Goal: Information Seeking & Learning: Compare options

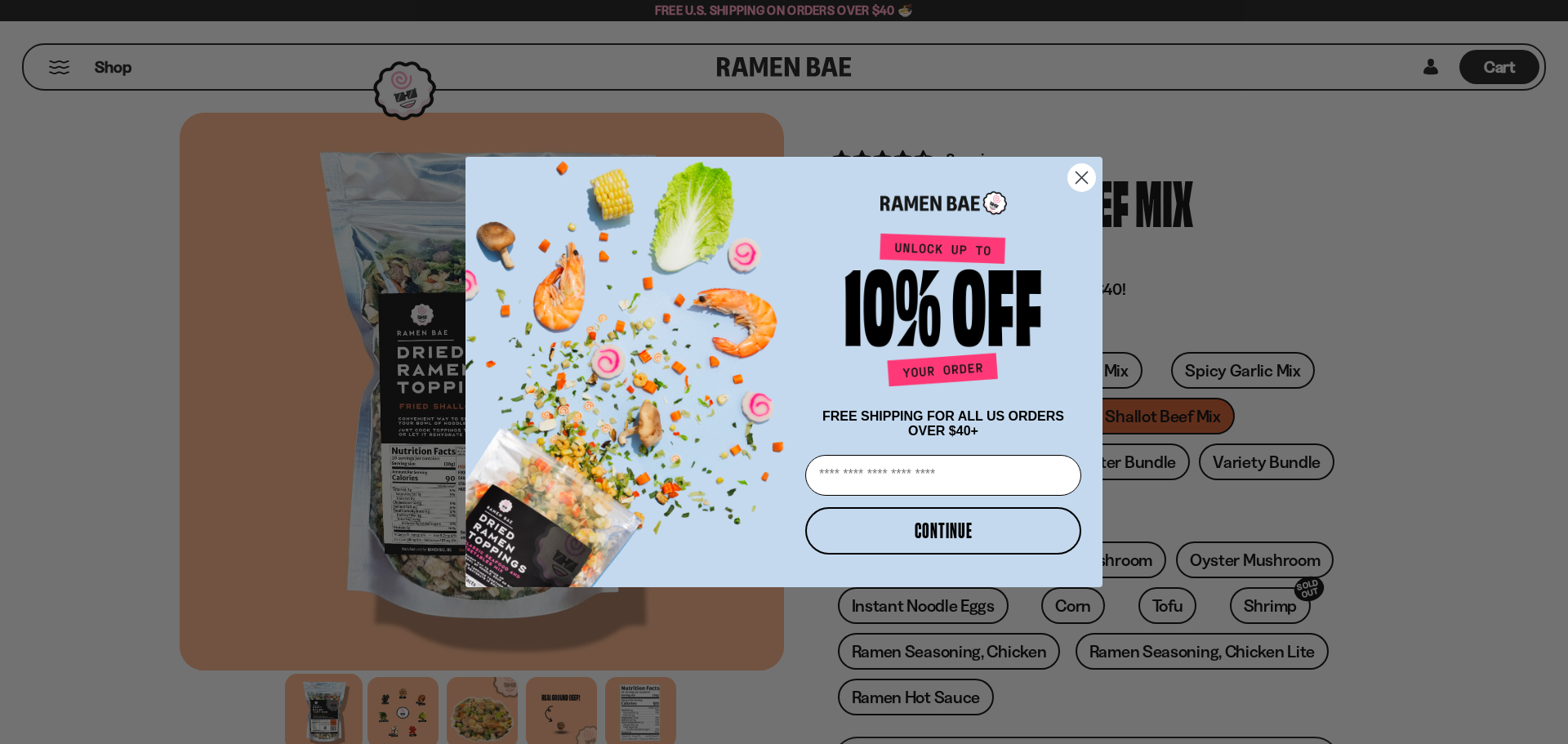
click at [1073, 172] on circle "Close dialog" at bounding box center [1081, 178] width 27 height 27
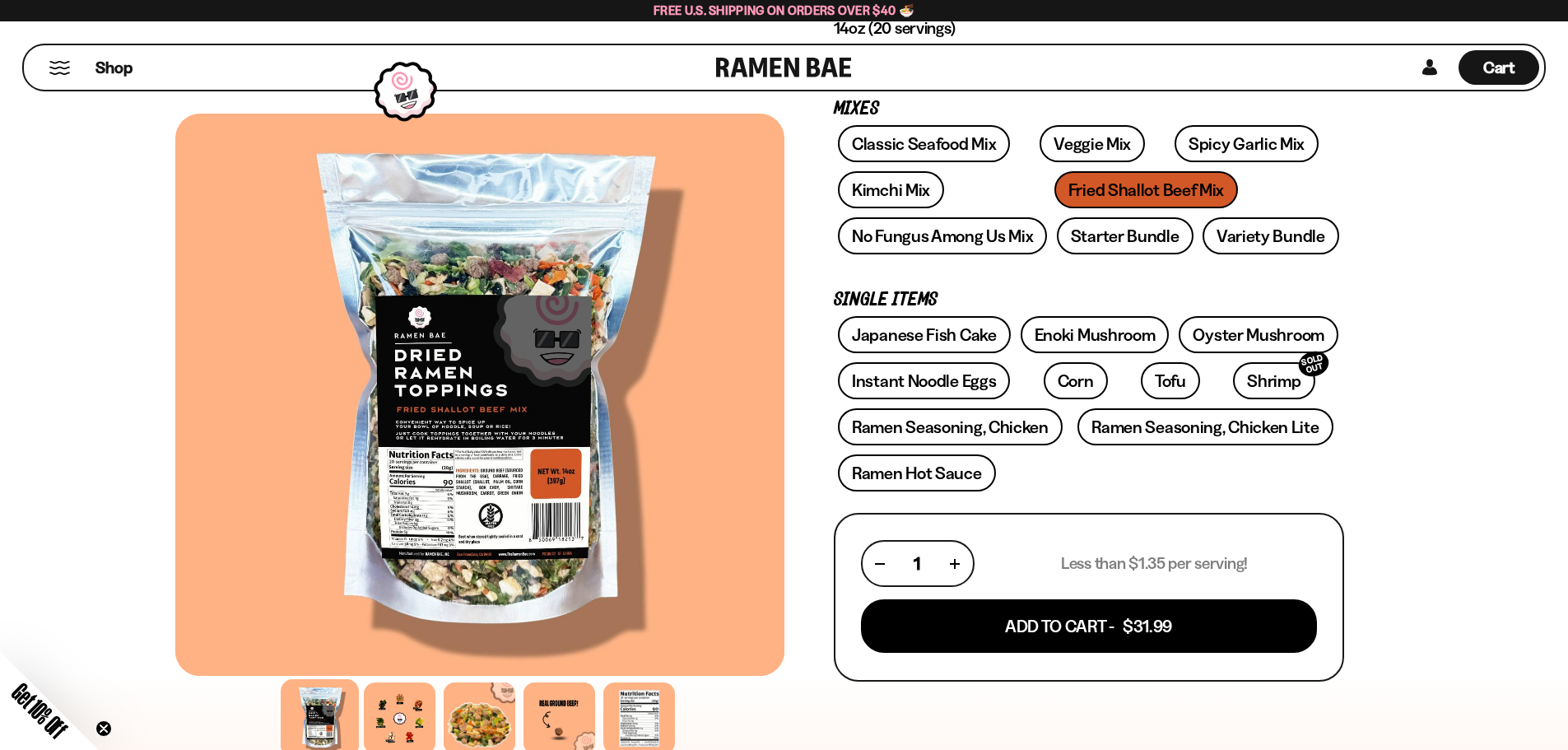
scroll to position [247, 0]
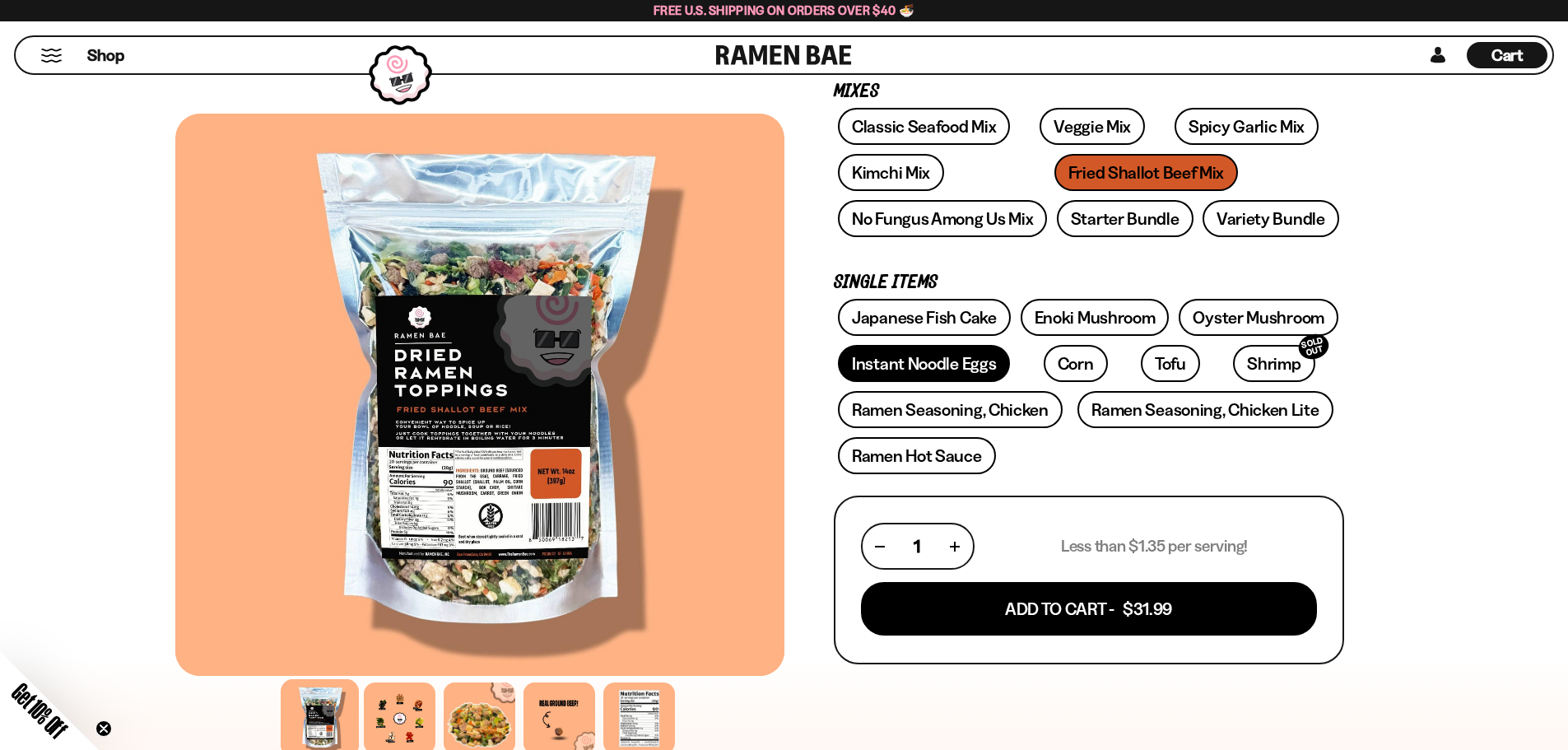
click at [960, 366] on link "Instant Noodle Eggs" at bounding box center [924, 364] width 172 height 37
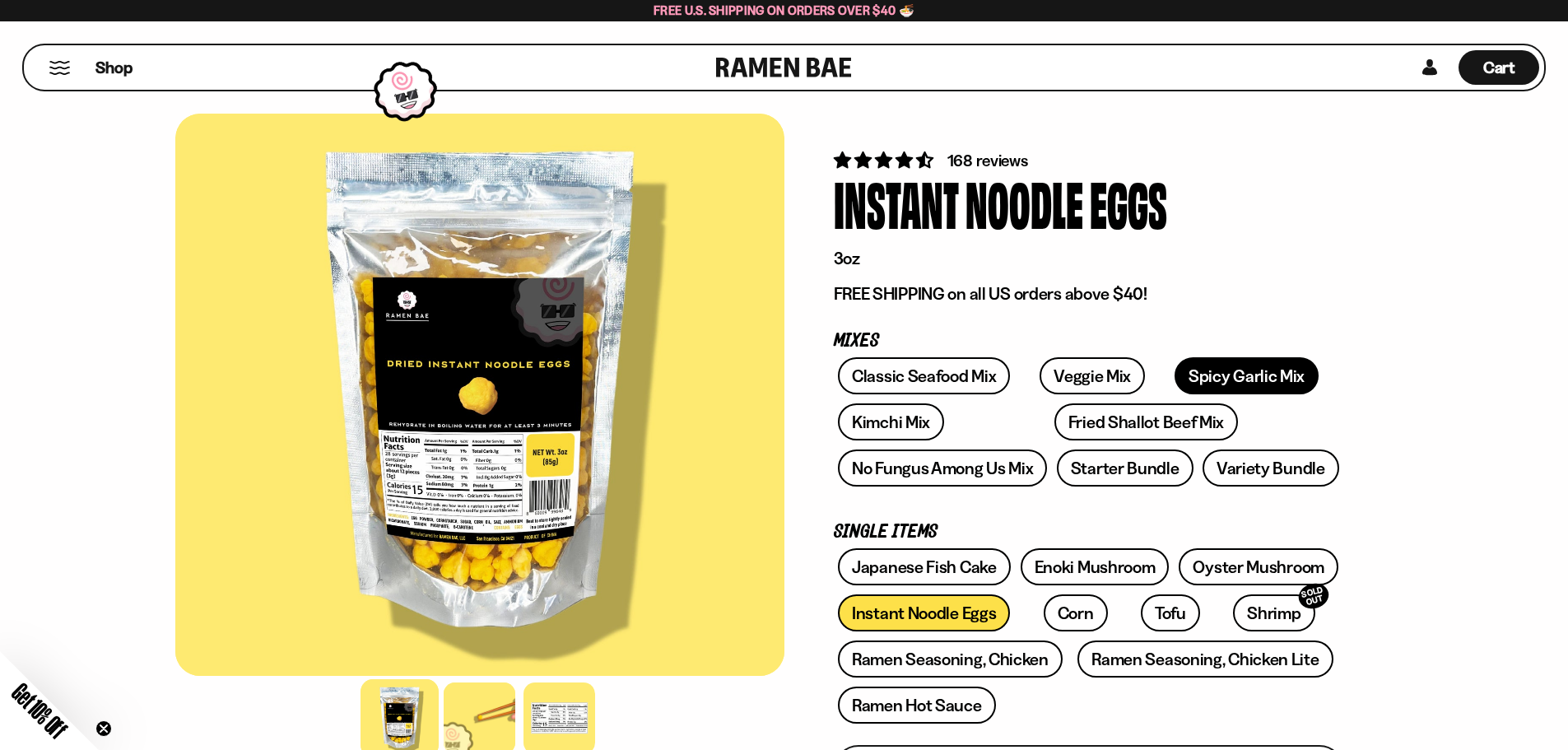
click at [1205, 379] on link "Spicy Garlic Mix" at bounding box center [1247, 375] width 144 height 37
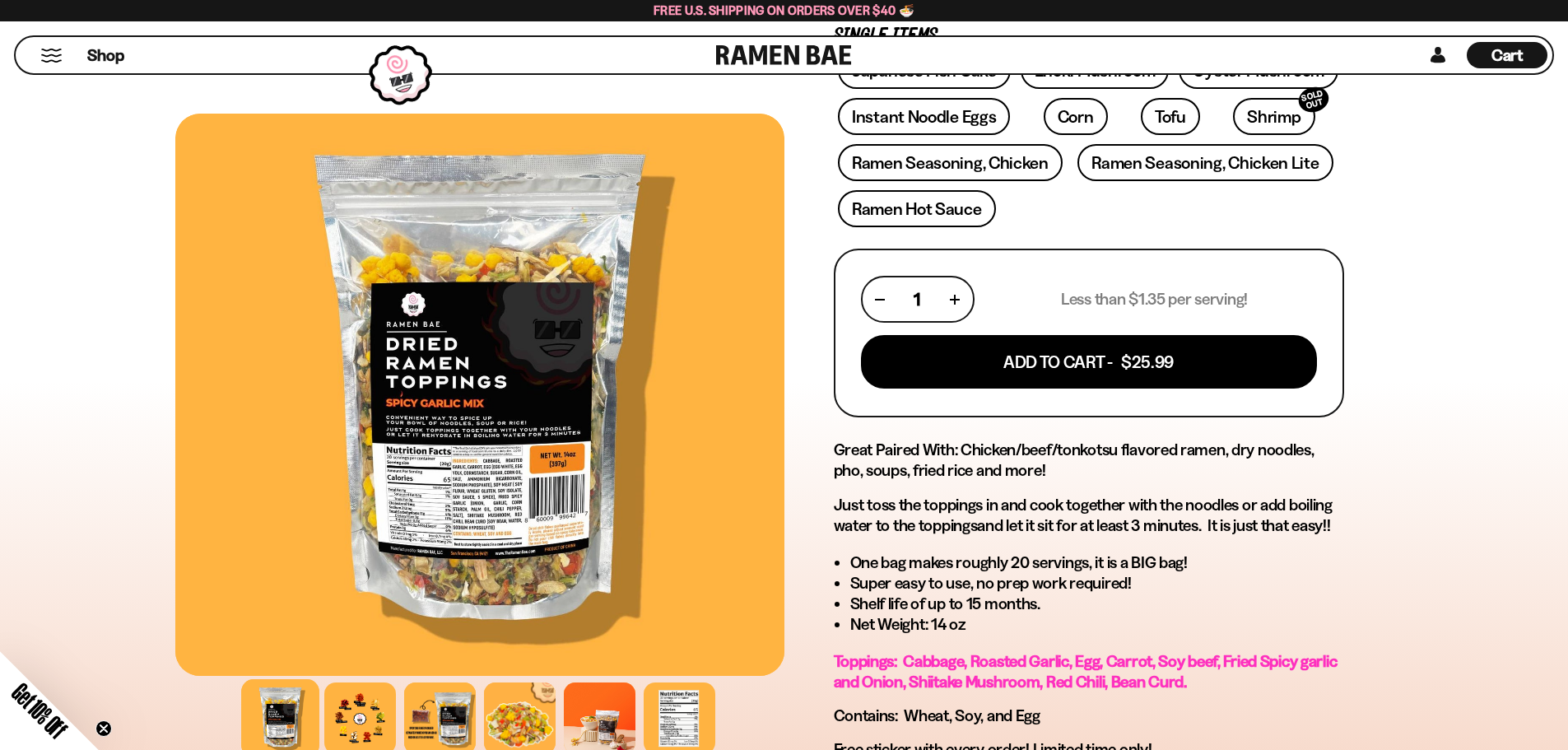
scroll to position [247, 0]
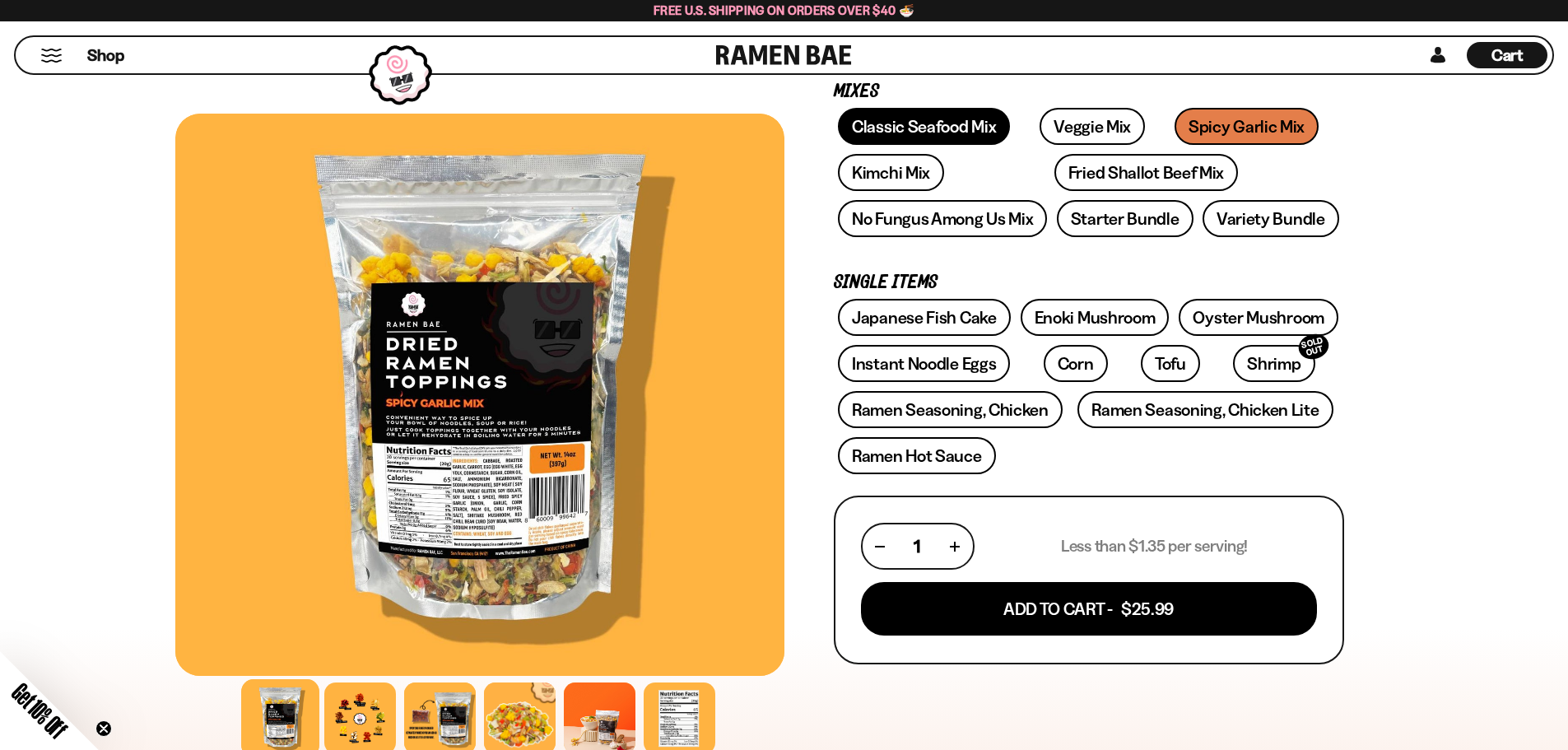
click at [908, 115] on link "Classic Seafood Mix" at bounding box center [924, 127] width 172 height 37
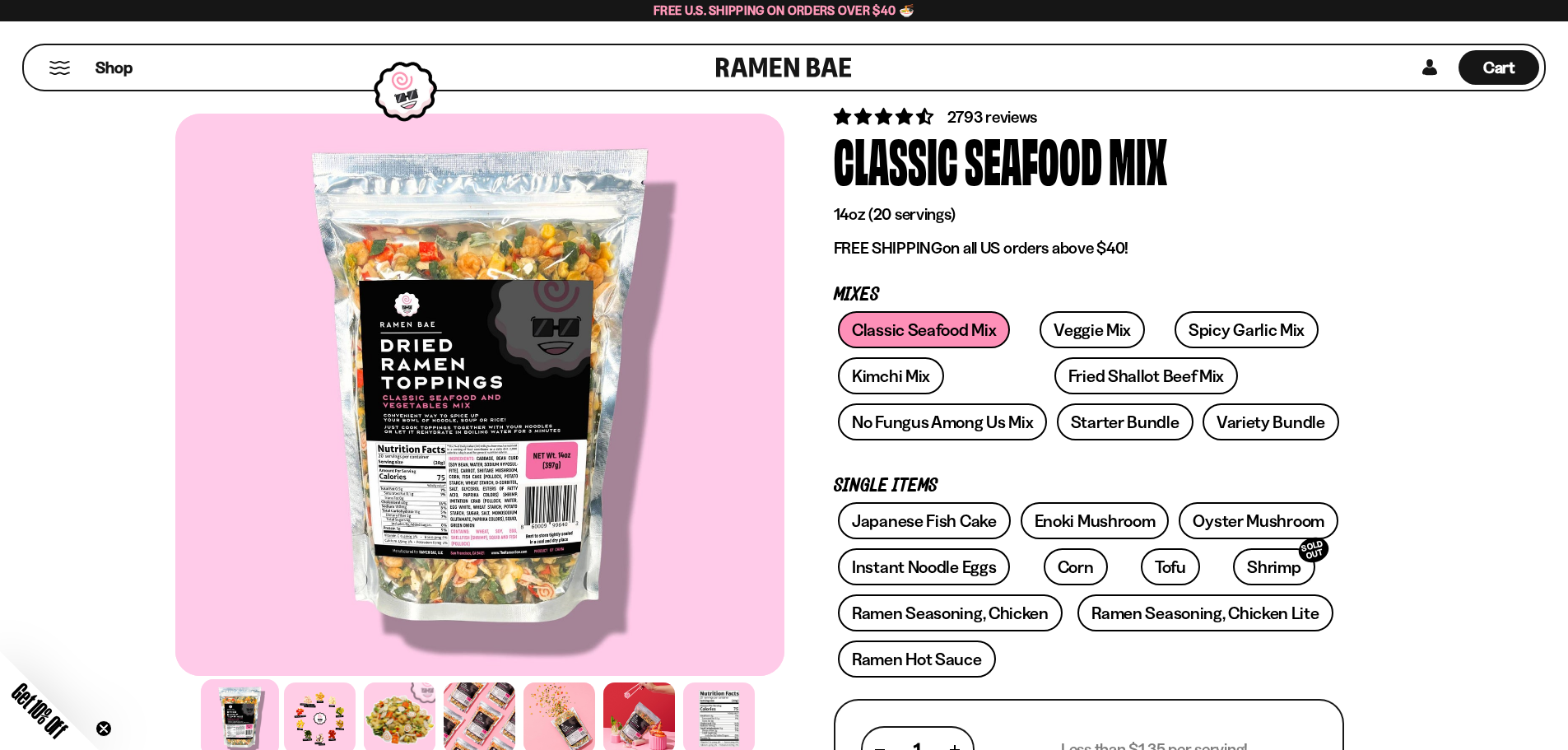
scroll to position [82, 0]
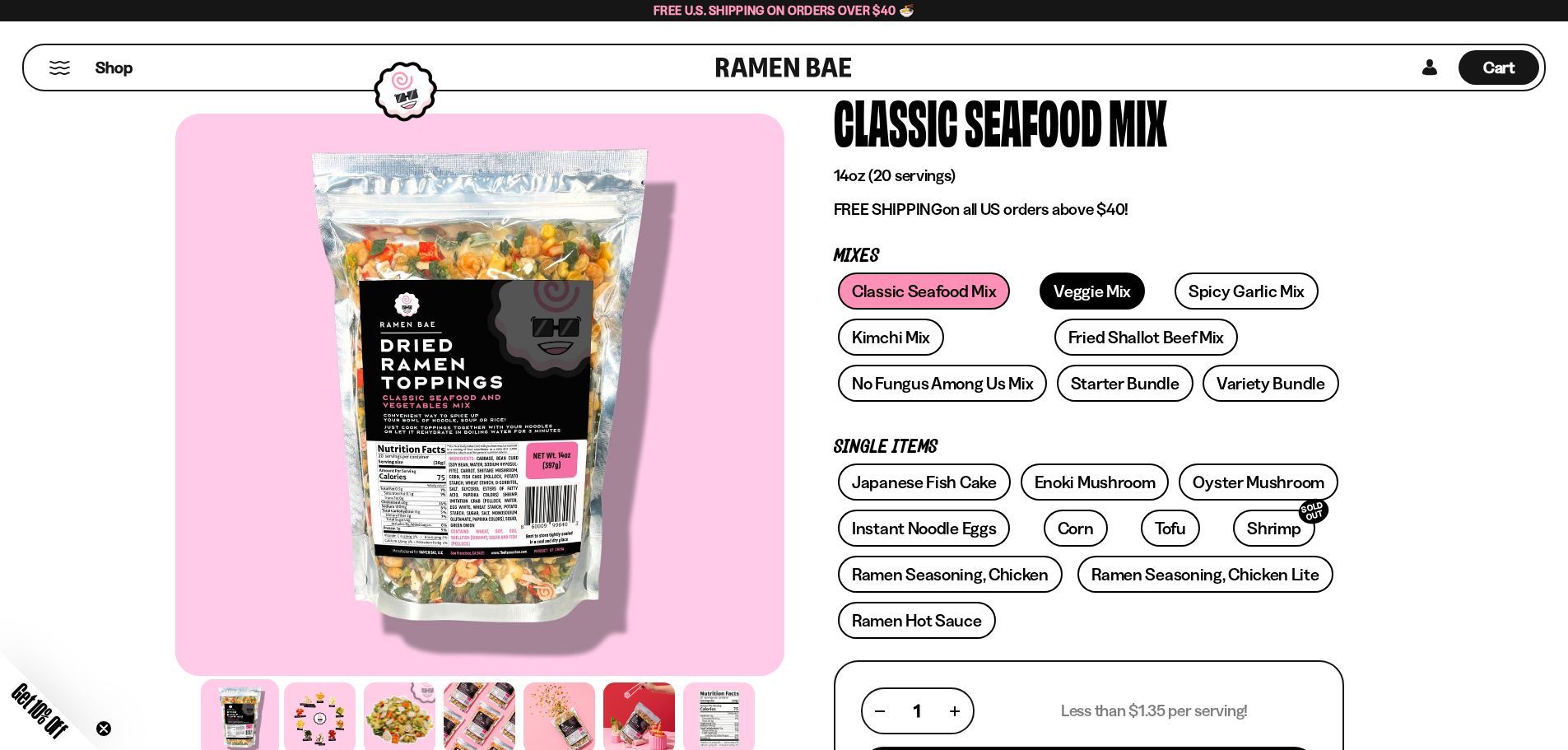
click at [1065, 289] on link "Veggie Mix" at bounding box center [1092, 291] width 105 height 37
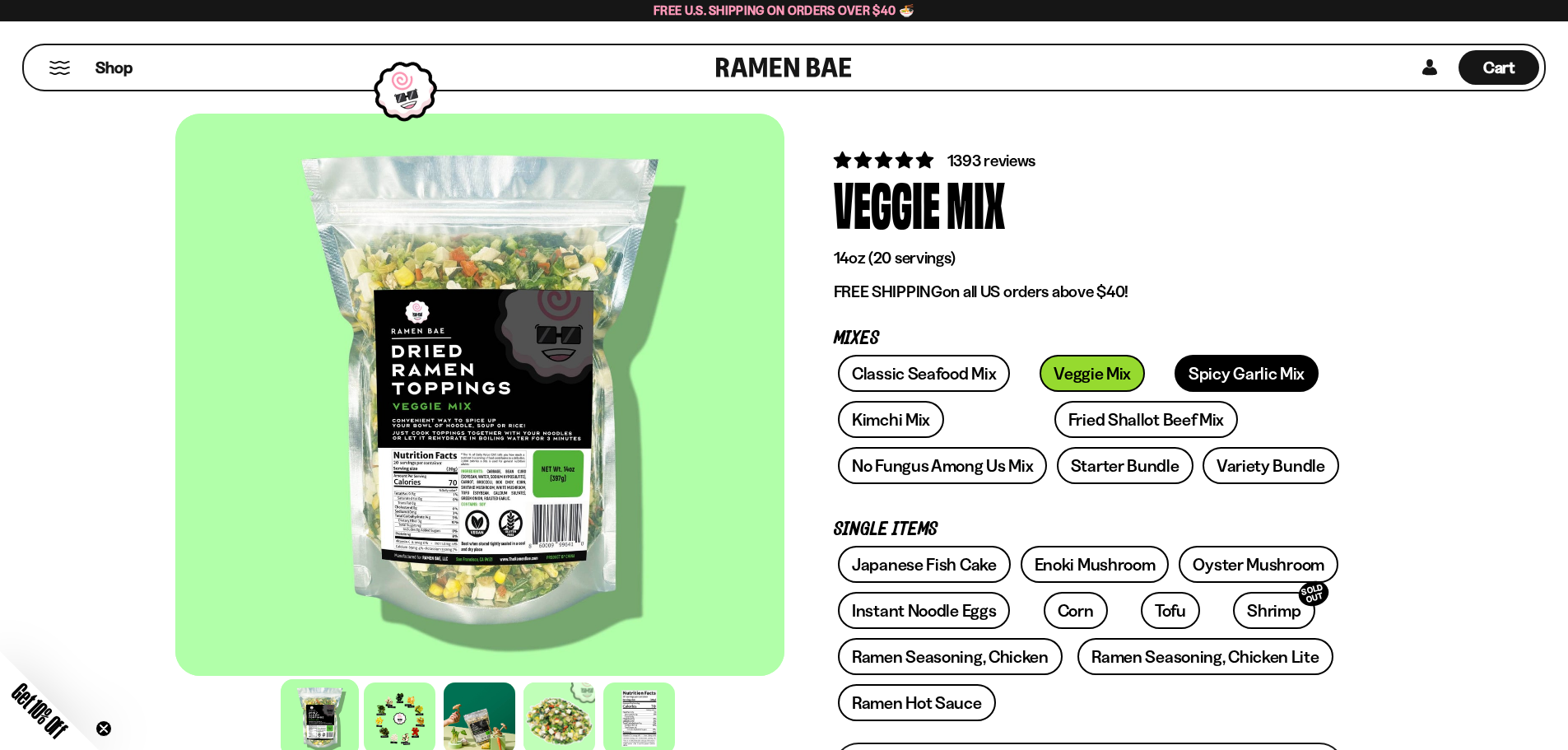
click at [1203, 364] on link "Spicy Garlic Mix" at bounding box center [1247, 374] width 144 height 37
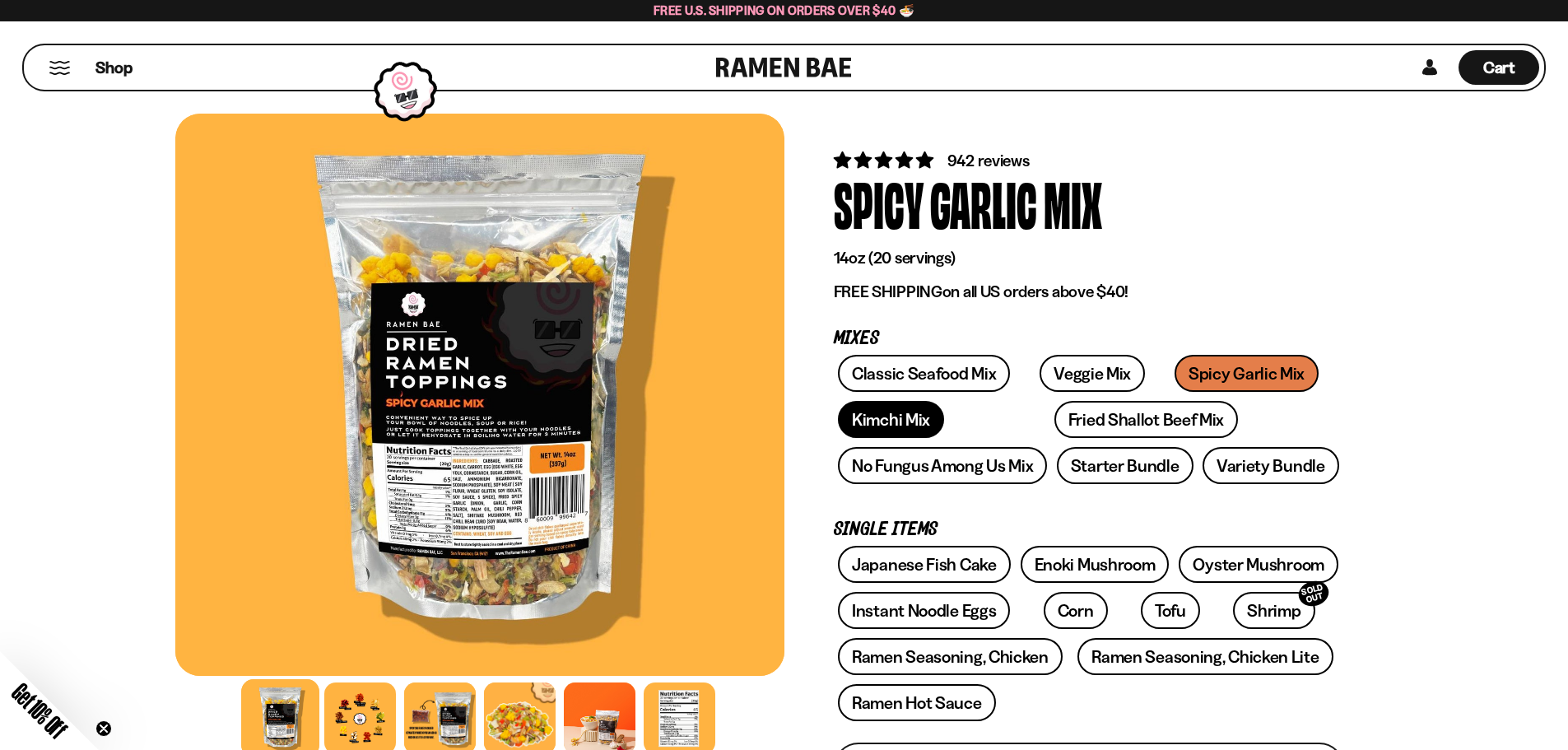
click at [877, 423] on link "Kimchi Mix" at bounding box center [891, 420] width 106 height 37
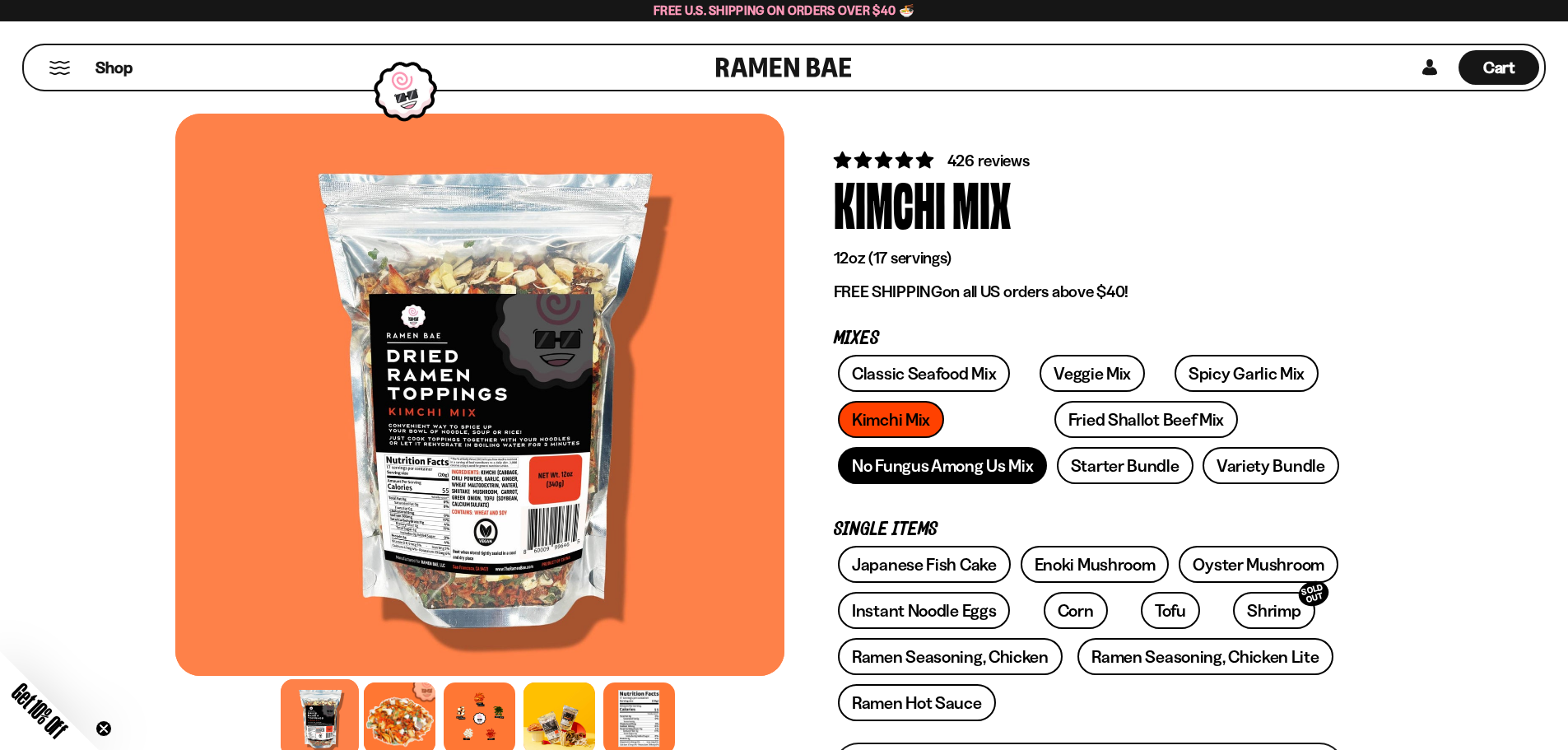
click at [995, 467] on link "No Fungus Among Us Mix" at bounding box center [942, 465] width 209 height 37
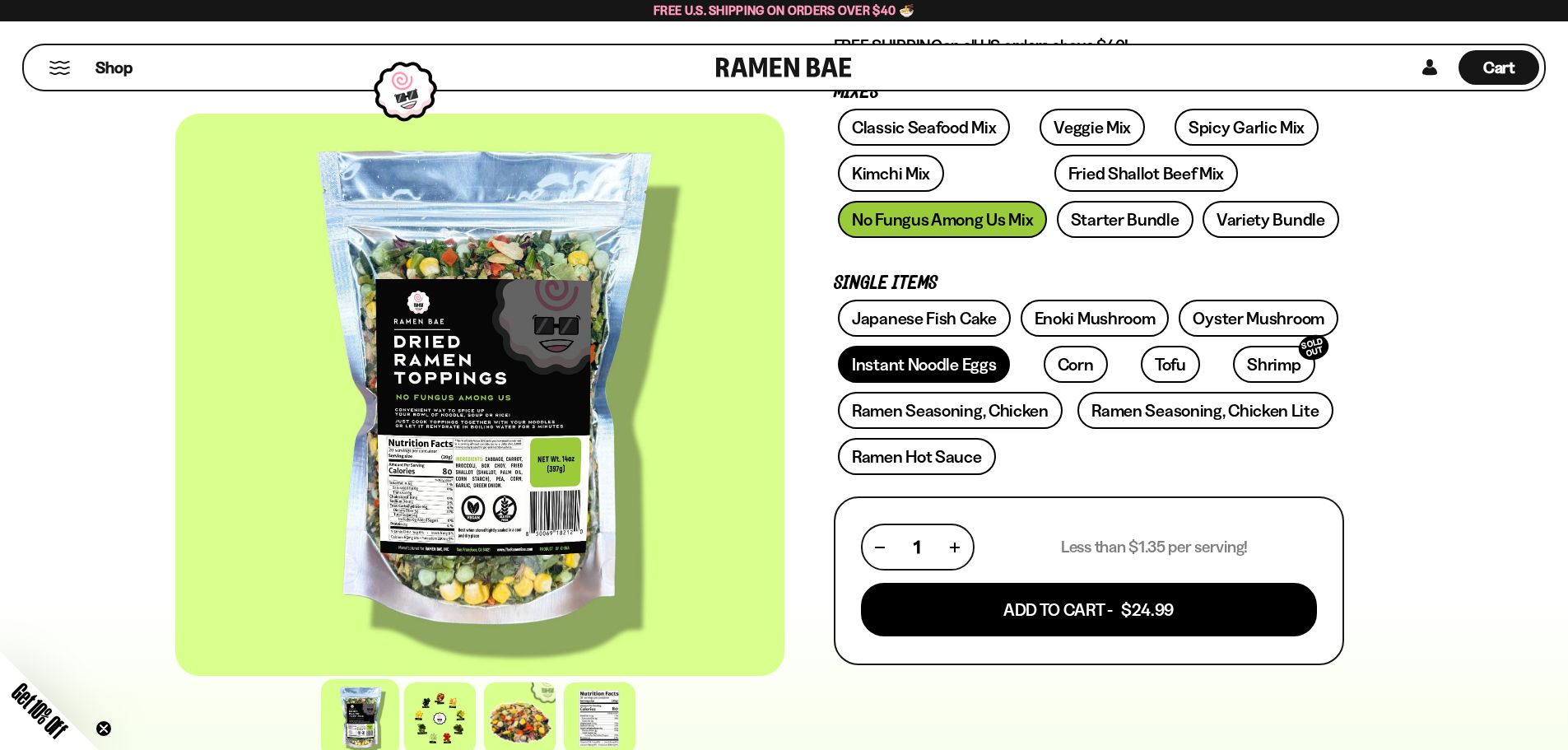
scroll to position [247, 0]
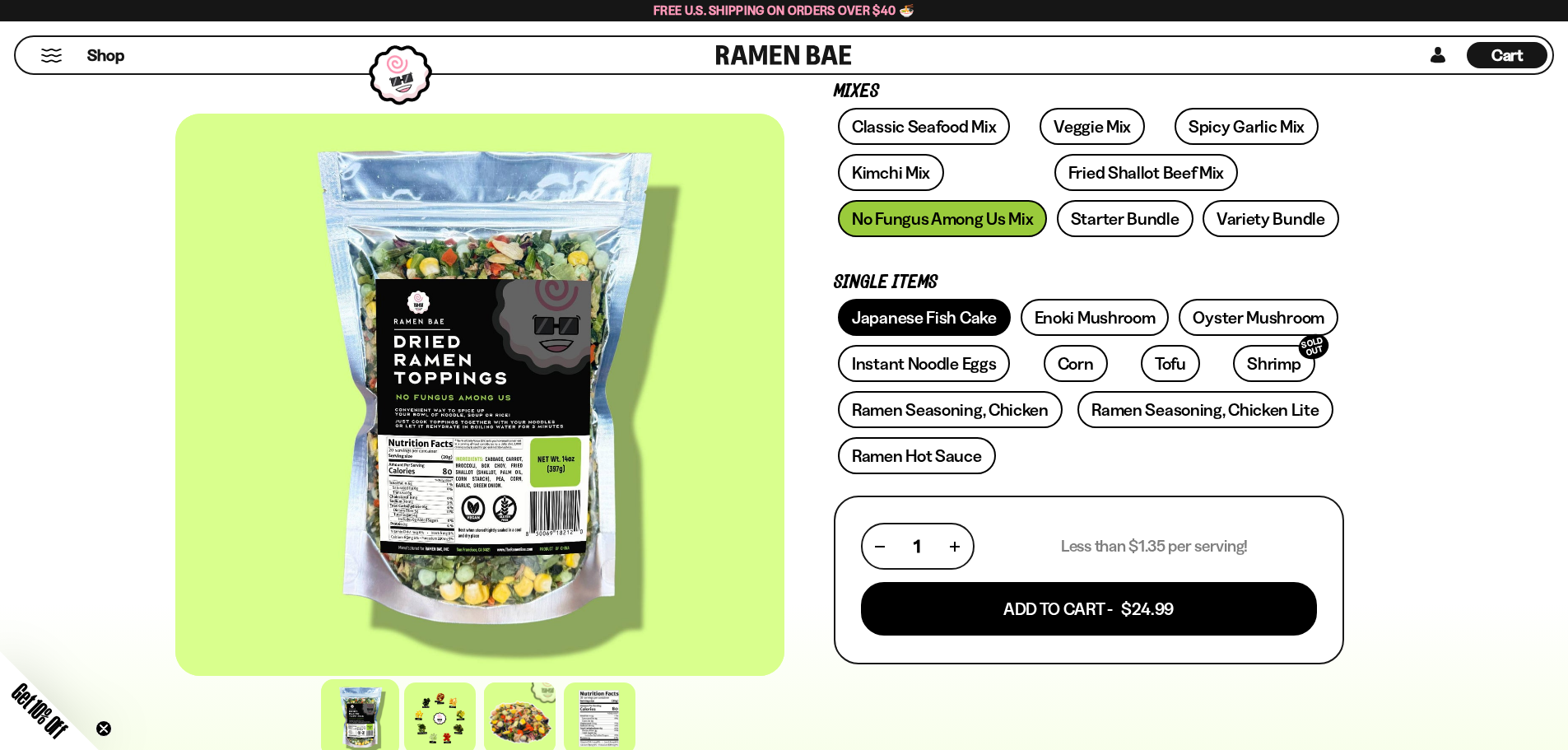
click at [917, 307] on link "Japanese Fish Cake" at bounding box center [924, 317] width 173 height 37
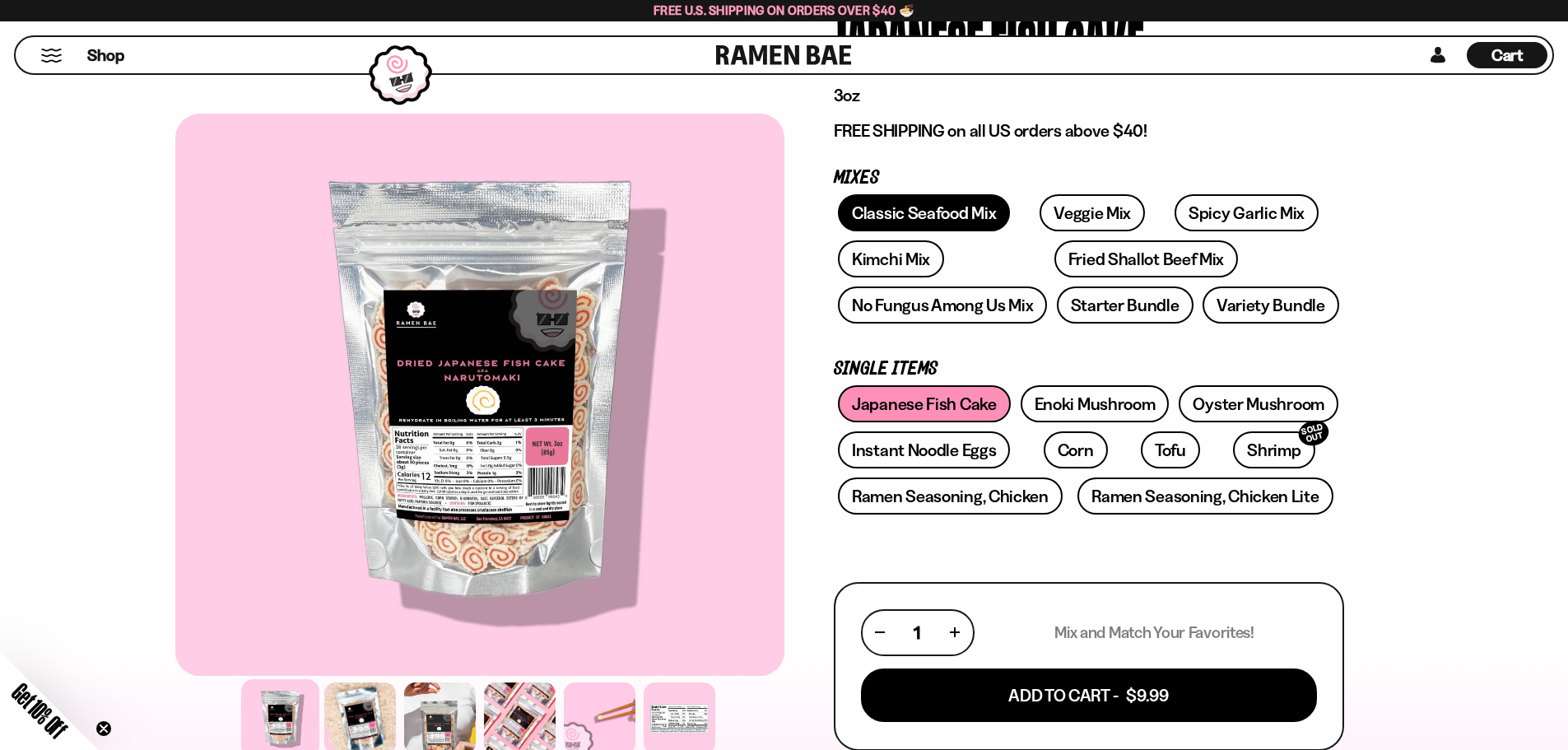
scroll to position [165, 0]
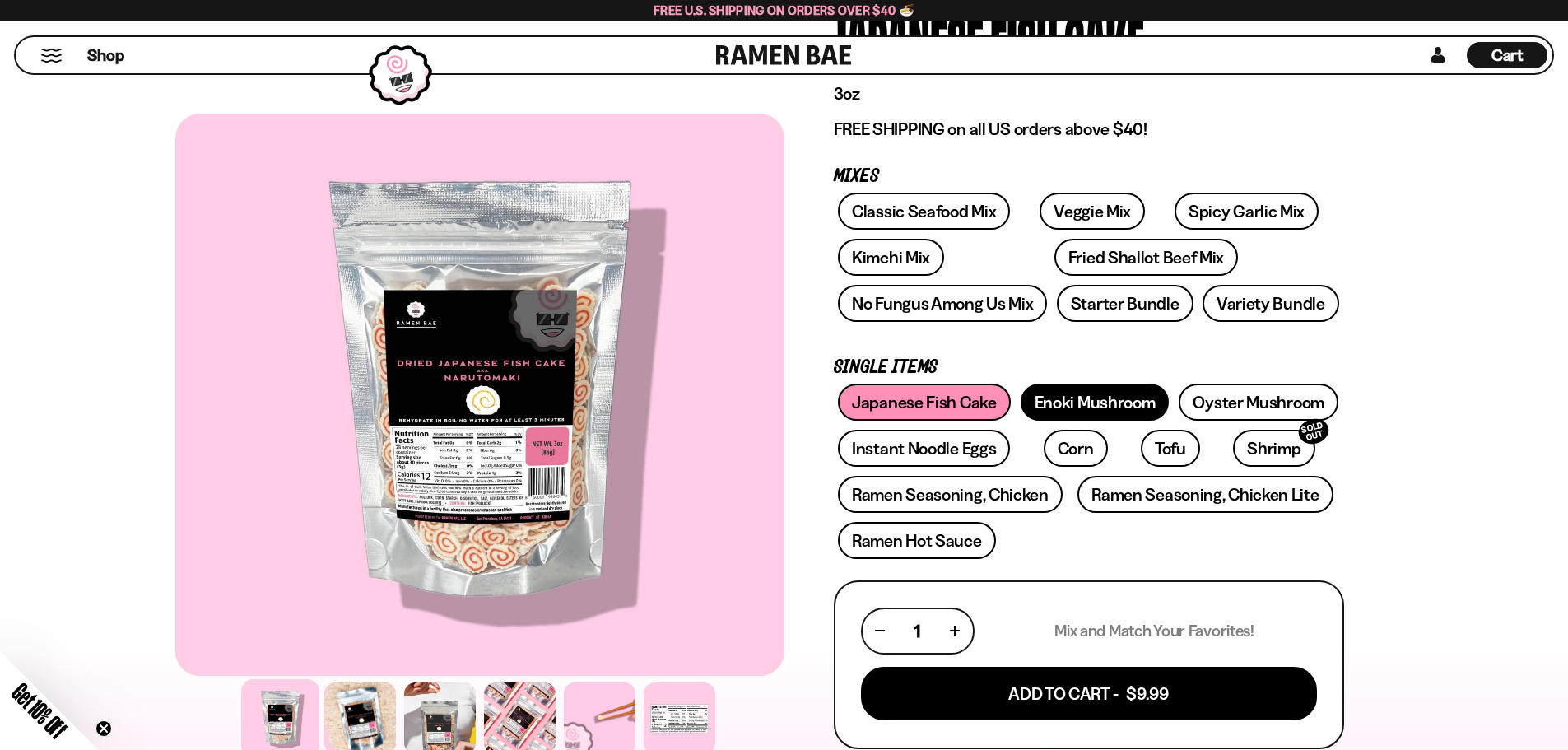
click at [1092, 402] on link "Enoki Mushroom" at bounding box center [1095, 403] width 149 height 37
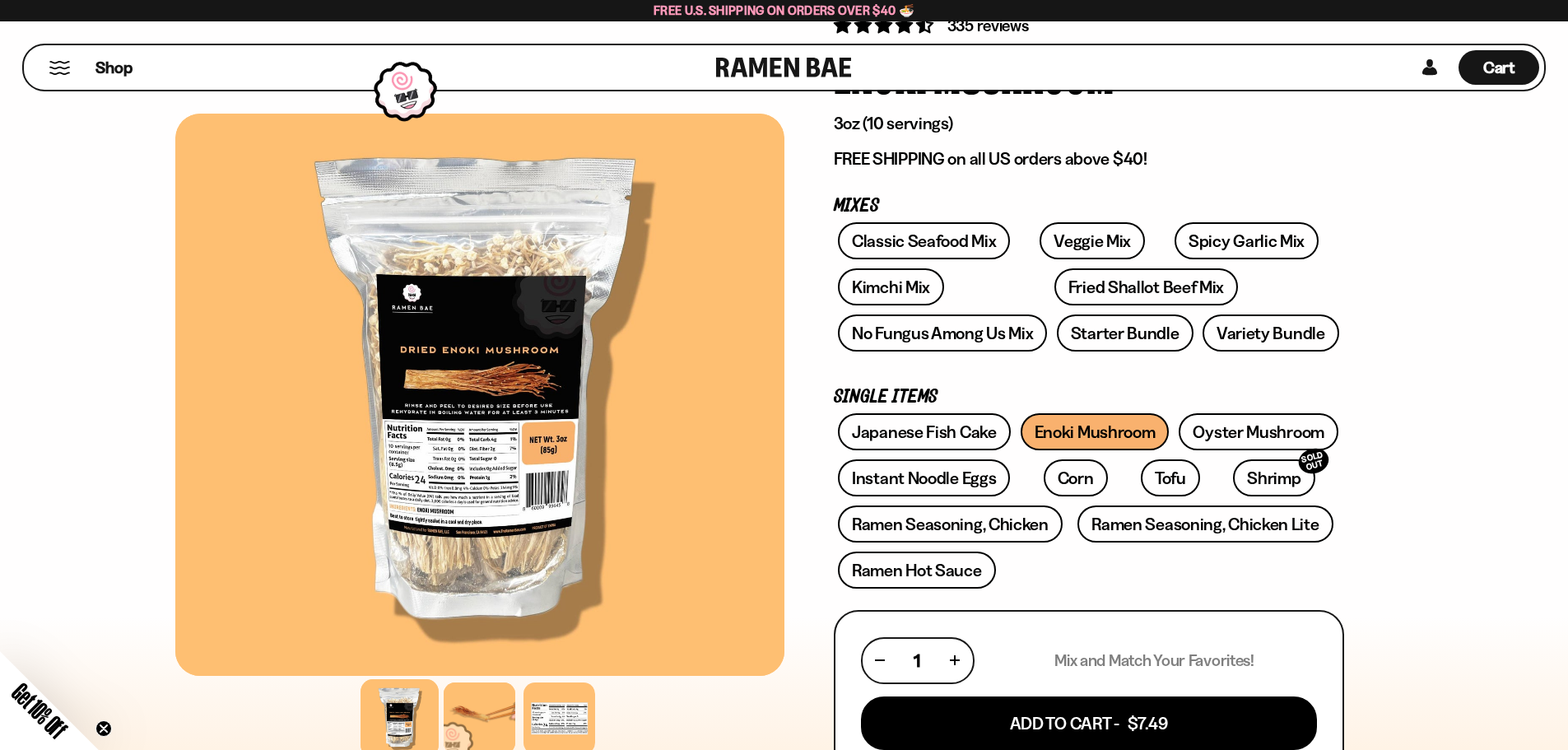
scroll to position [165, 0]
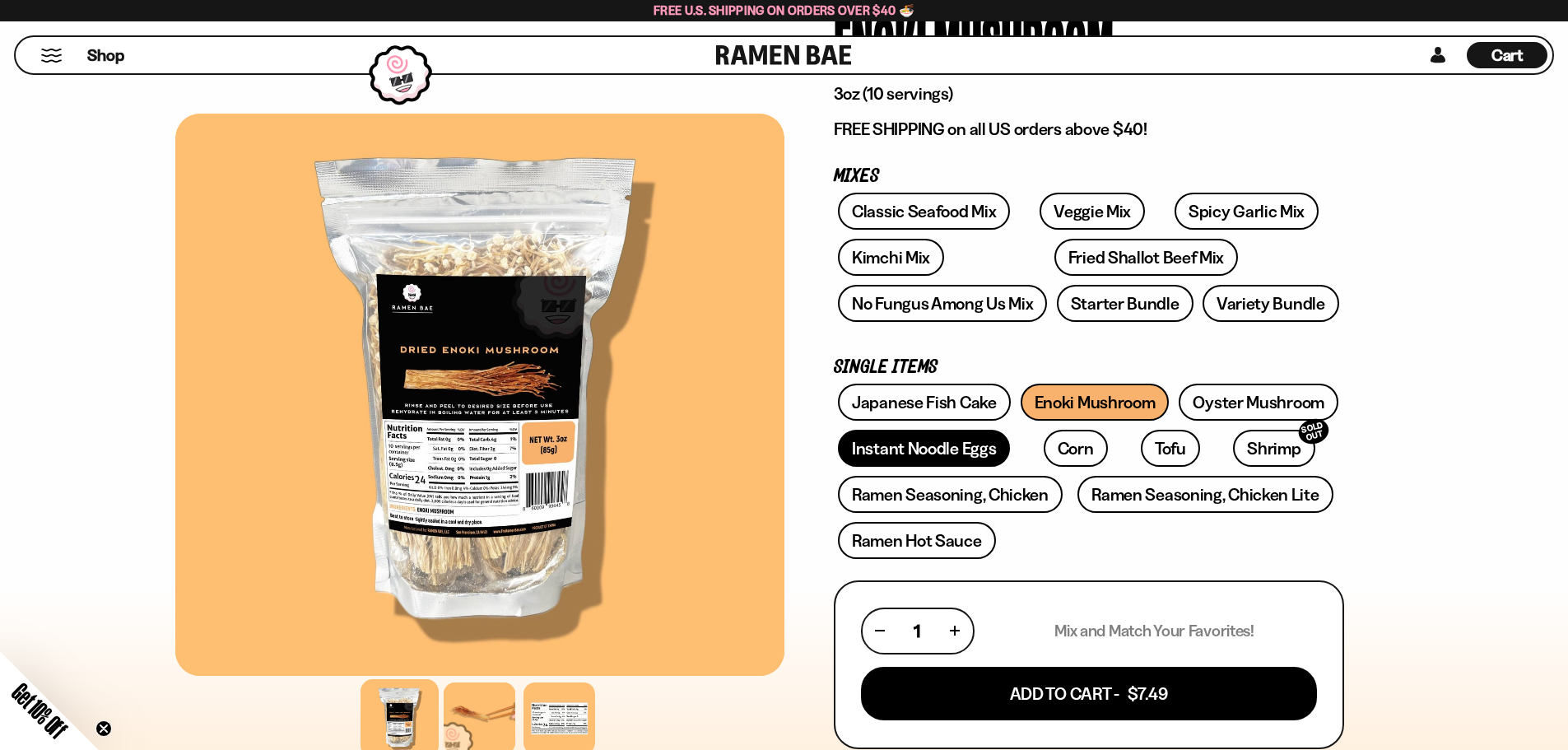
click at [943, 443] on link "Instant Noodle Eggs" at bounding box center [924, 448] width 172 height 37
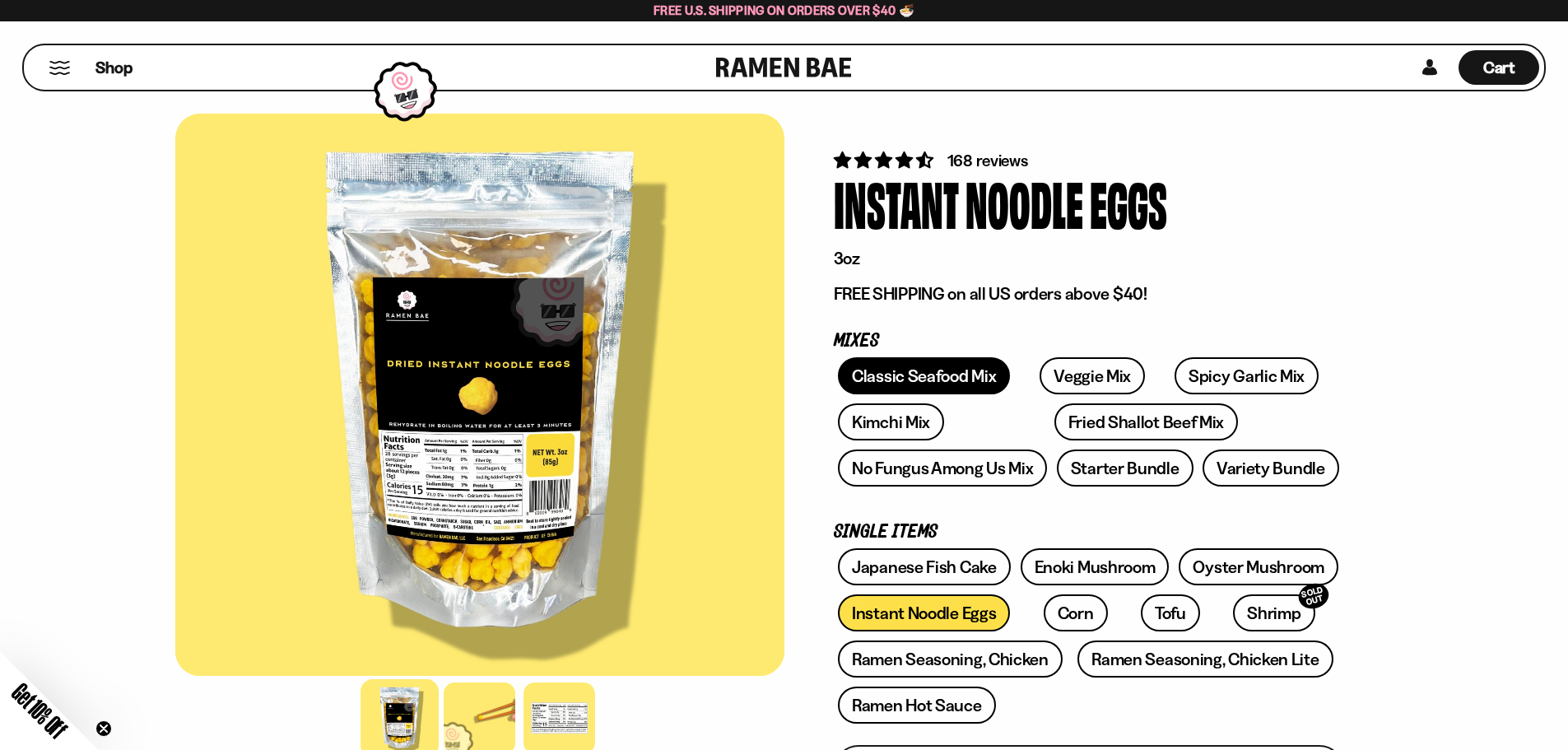
click at [907, 384] on link "Classic Seafood Mix" at bounding box center [924, 375] width 172 height 37
